Goal: Task Accomplishment & Management: Complete application form

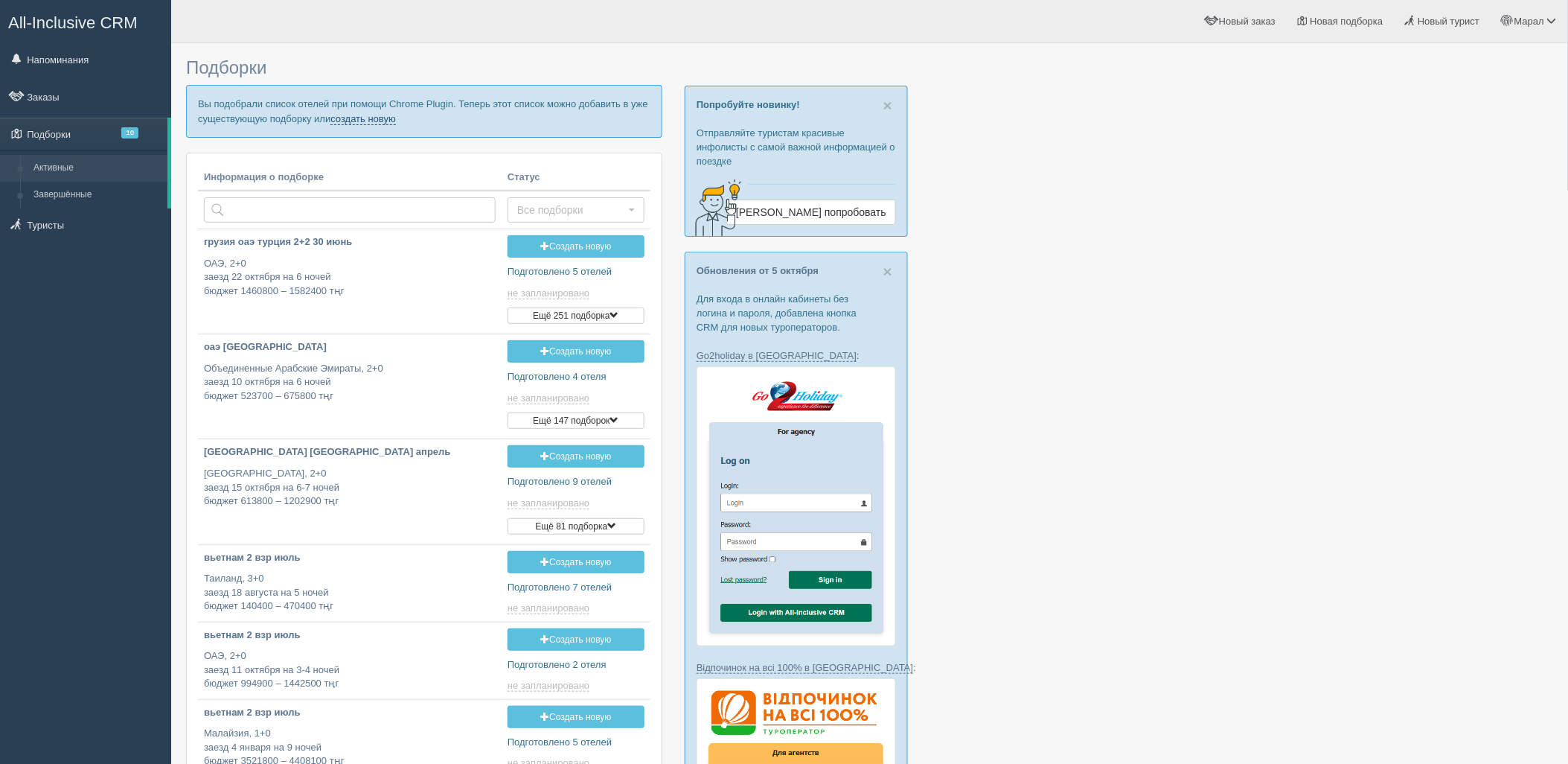
click at [382, 124] on link "создать новую" at bounding box center [363, 119] width 66 height 12
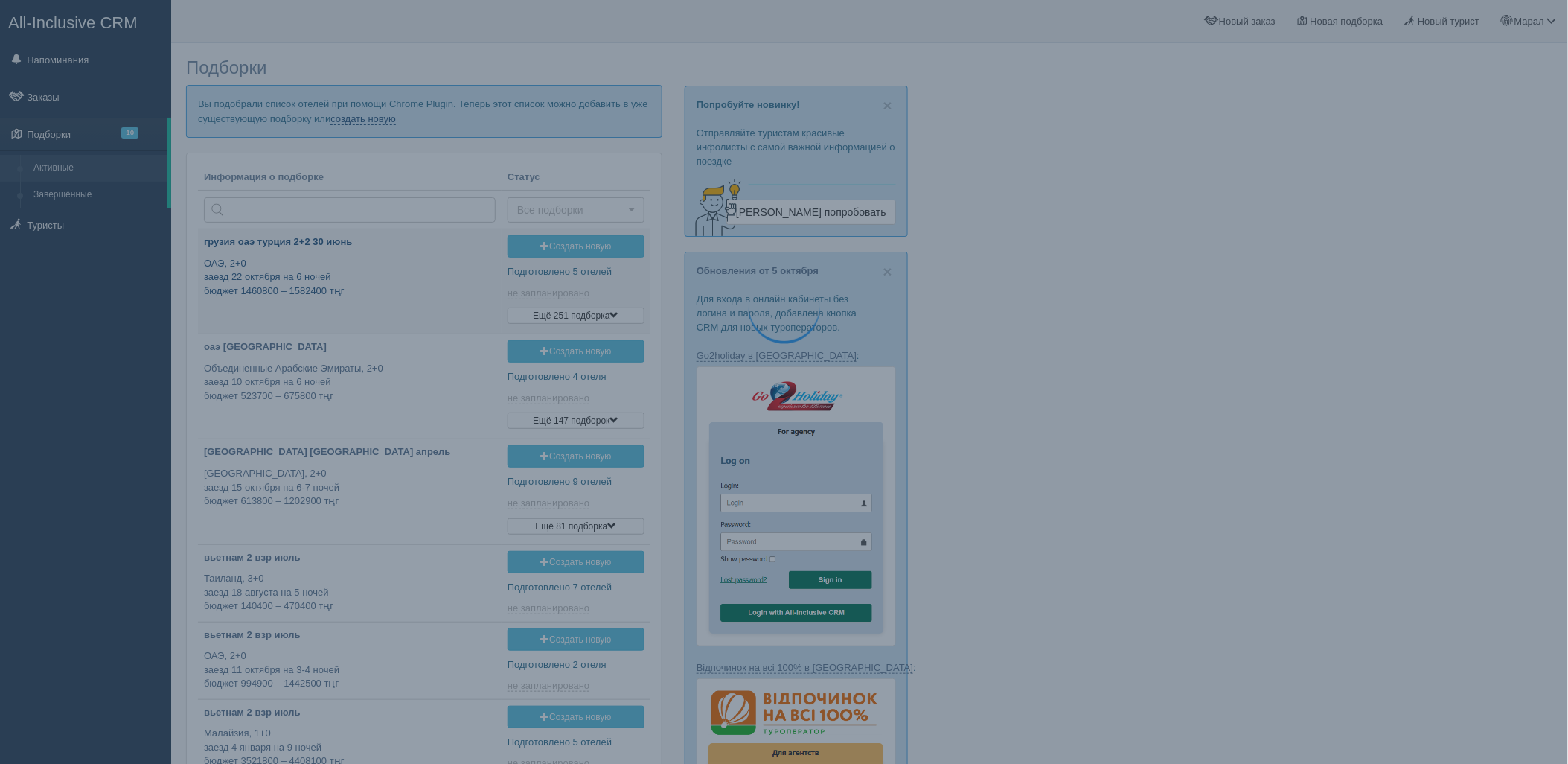
type input "[DATE] 19:20"
type input "[DATE] 19:15"
type input "[DATE] 12:30"
type input "[DATE] 17:55"
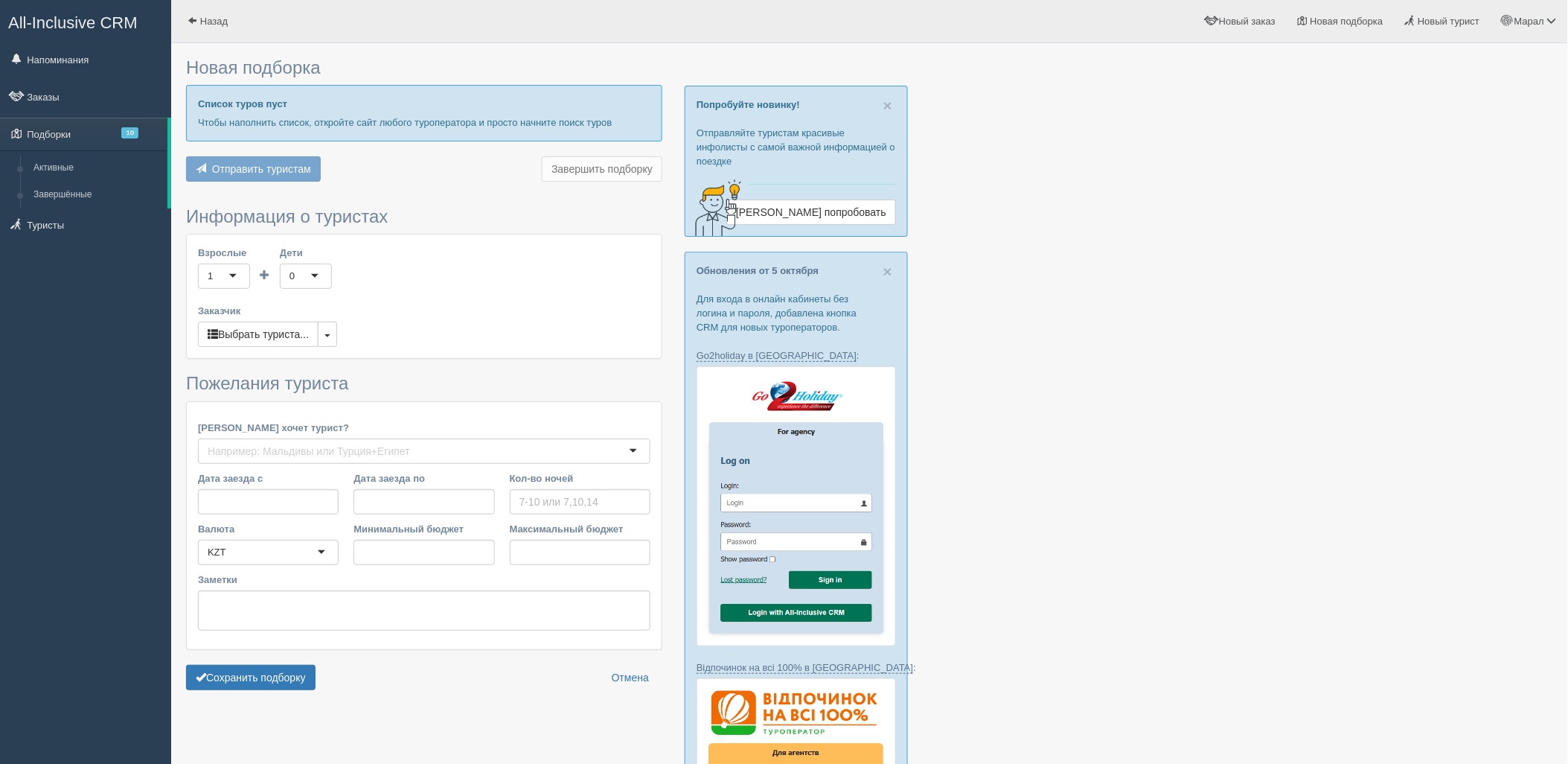
type input "7"
type input "754600"
type input "1641200"
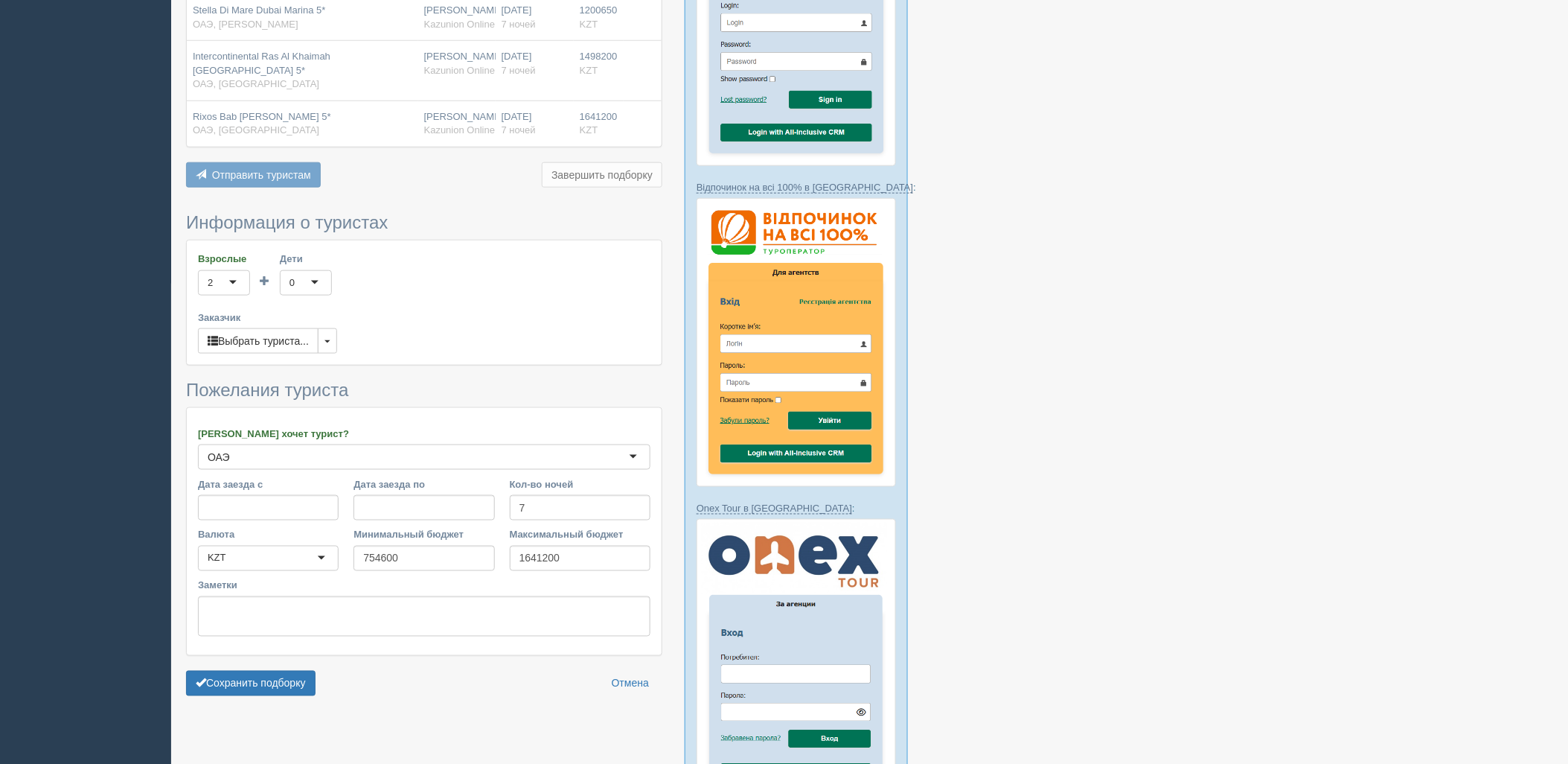
scroll to position [496, 0]
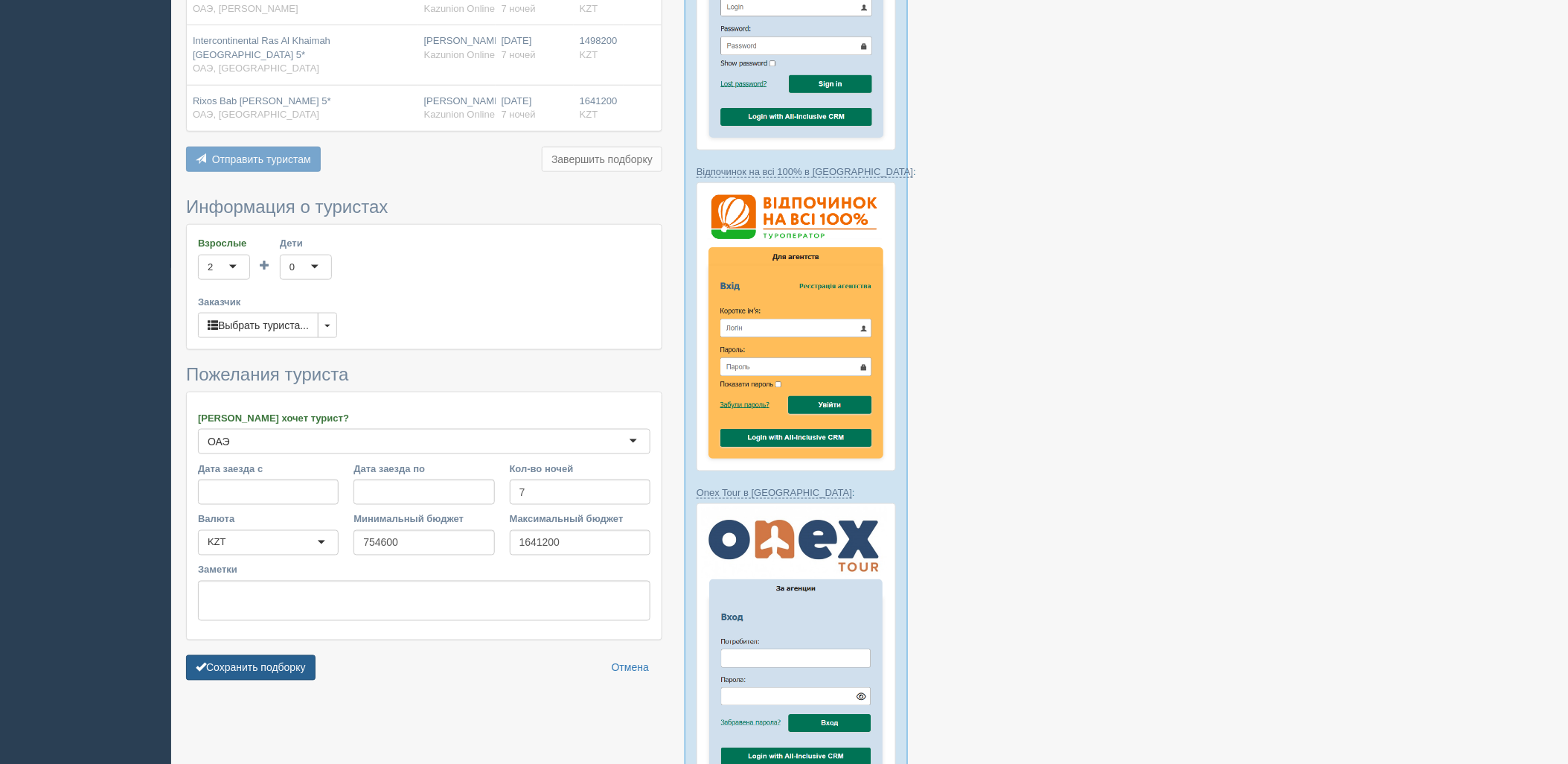
click at [296, 656] on button "Сохранить подборку" at bounding box center [251, 667] width 129 height 26
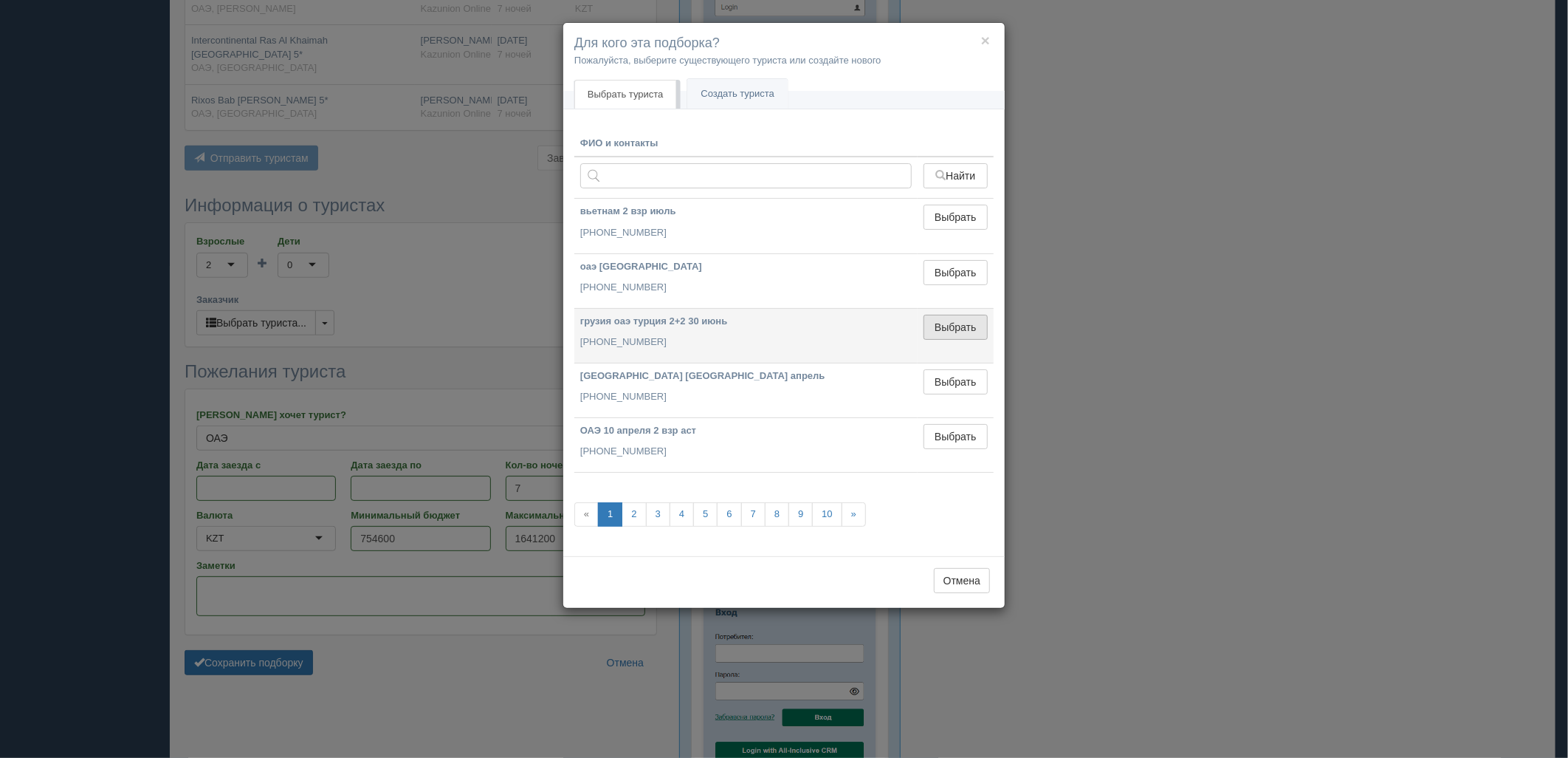
click at [935, 329] on button "Выбрать" at bounding box center [956, 327] width 64 height 25
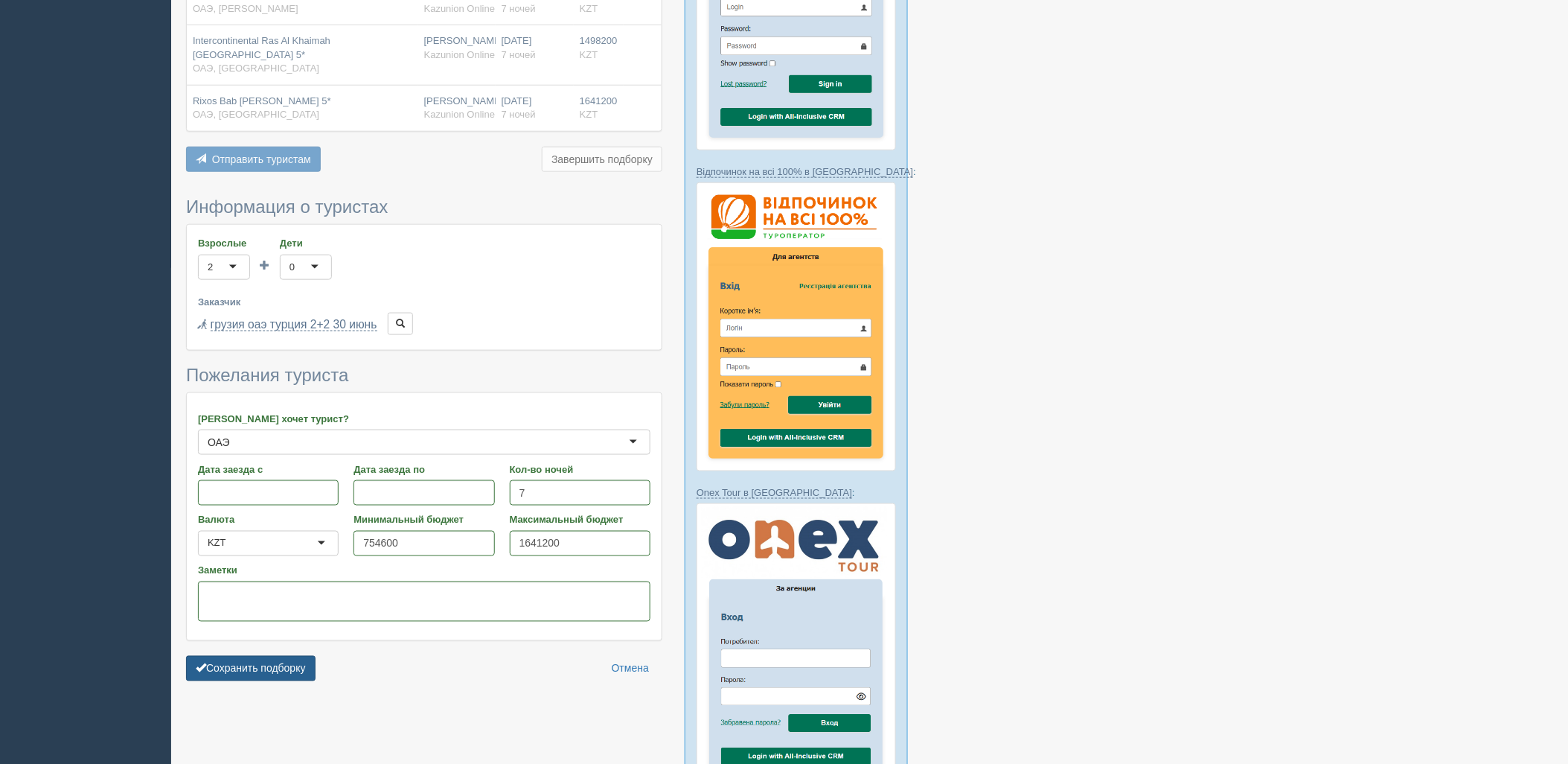
click at [265, 663] on button "Сохранить подборку" at bounding box center [251, 668] width 129 height 26
